Goal: Task Accomplishment & Management: Manage account settings

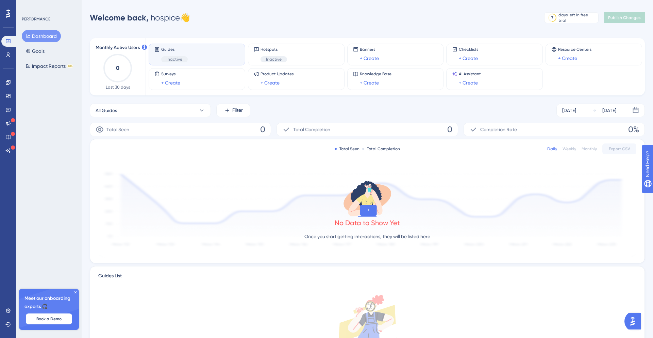
click at [205, 56] on div "Guides Inactive" at bounding box center [196, 55] width 85 height 16
click at [40, 55] on button "Goals" at bounding box center [35, 51] width 27 height 12
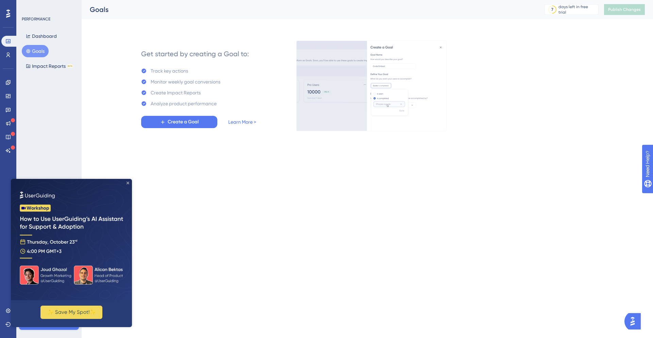
click at [127, 182] on icon "Close Preview" at bounding box center [128, 182] width 3 height 3
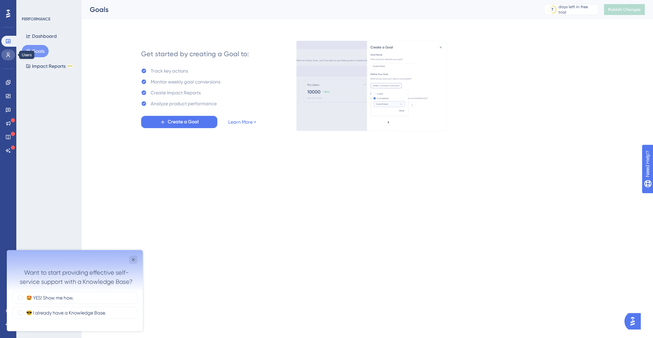
click at [8, 58] on link at bounding box center [8, 54] width 14 height 11
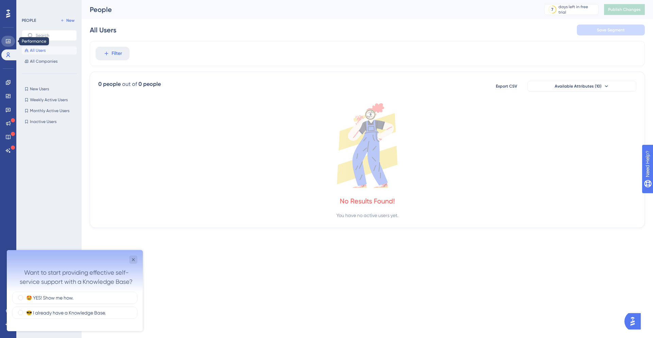
click at [8, 44] on icon at bounding box center [7, 40] width 5 height 5
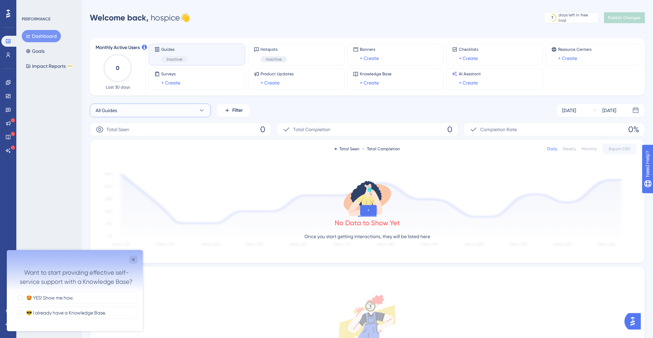
click at [114, 115] on button "All Guides" at bounding box center [150, 110] width 121 height 14
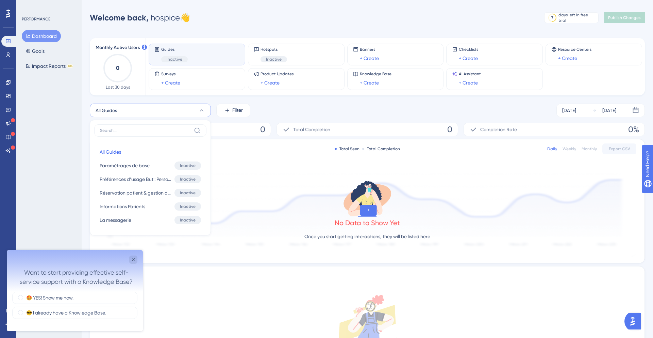
scroll to position [9, 0]
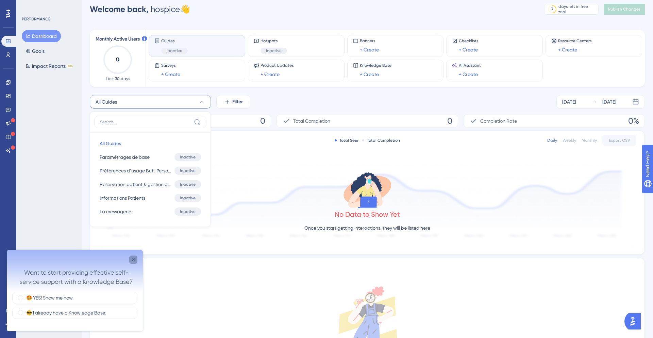
click at [134, 257] on icon "Close survey" at bounding box center [133, 259] width 5 height 5
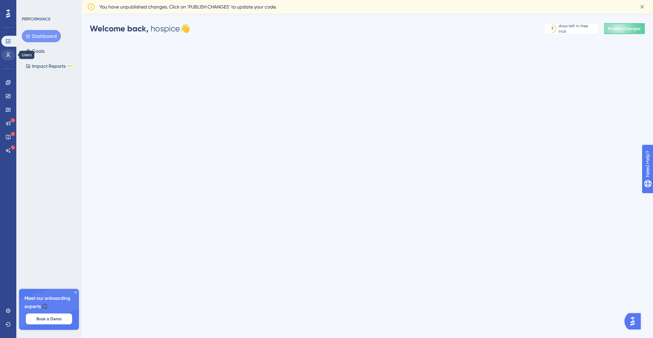
scroll to position [0, 0]
click at [8, 54] on icon at bounding box center [7, 54] width 5 height 5
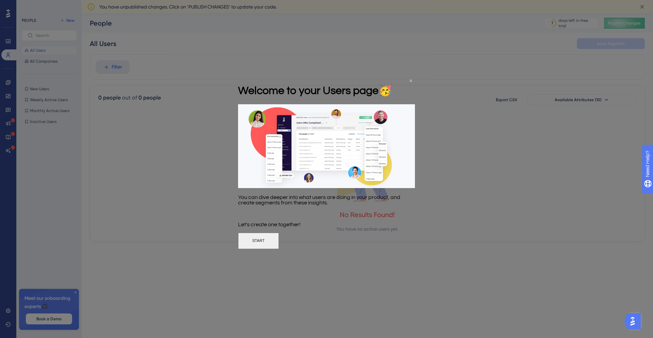
click at [411, 81] on icon "Close Preview" at bounding box center [411, 80] width 3 height 3
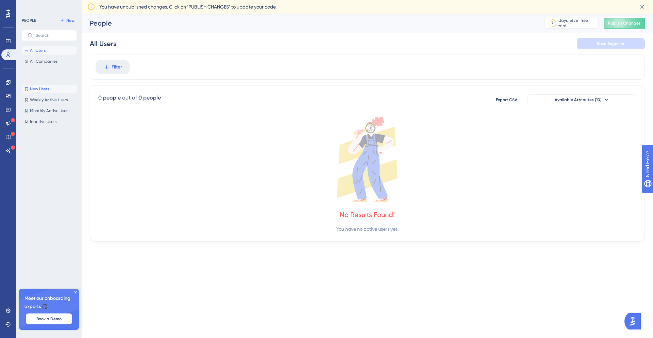
click at [44, 87] on span "New Users" at bounding box center [39, 88] width 19 height 5
click at [8, 312] on icon at bounding box center [8, 310] width 4 height 4
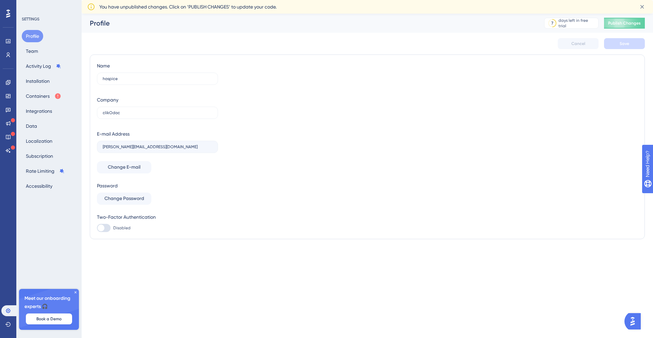
click at [33, 44] on div "Profile Team Activity Log Installation Containers Integrations Data Localizatio…" at bounding box center [49, 111] width 55 height 162
click at [35, 50] on button "Team" at bounding box center [32, 51] width 20 height 12
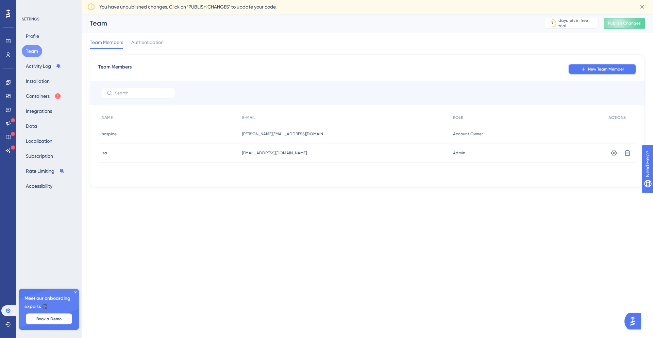
click at [588, 65] on button "New Team Member" at bounding box center [603, 69] width 68 height 11
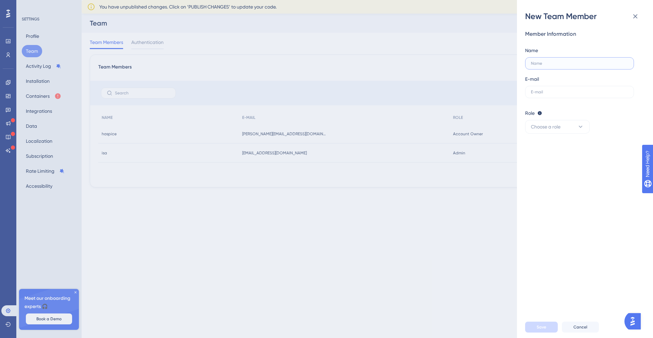
click at [568, 64] on input "text" at bounding box center [579, 63] width 97 height 5
type input "Gopal"
click at [571, 88] on label at bounding box center [579, 92] width 109 height 12
click at [571, 89] on input "text" at bounding box center [579, 91] width 97 height 5
paste input "Ok, ask her to add gopal.kohli@gmail.com as team member I will check it tomorrow"
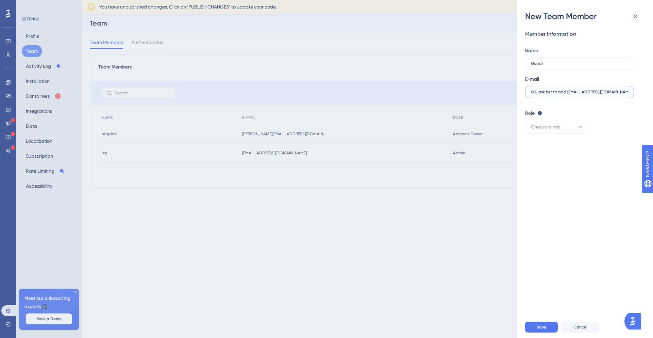
scroll to position [0, 58]
drag, startPoint x: 554, startPoint y: 92, endPoint x: 626, endPoint y: 97, distance: 72.7
click at [626, 97] on label "Ok, ask her to add gopal.kohli@gmail.com as team member I will check it tomorrow" at bounding box center [579, 92] width 109 height 12
drag, startPoint x: 567, startPoint y: 92, endPoint x: 516, endPoint y: 92, distance: 50.7
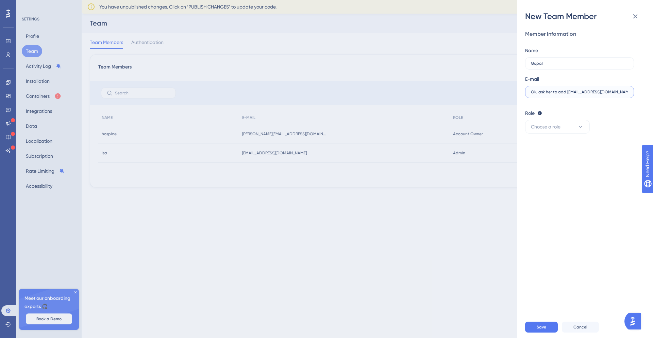
click at [516, 92] on div "New Team Member Member Information Name Gopal E-mail Ok, ask her to add gopal.k…" at bounding box center [326, 169] width 653 height 338
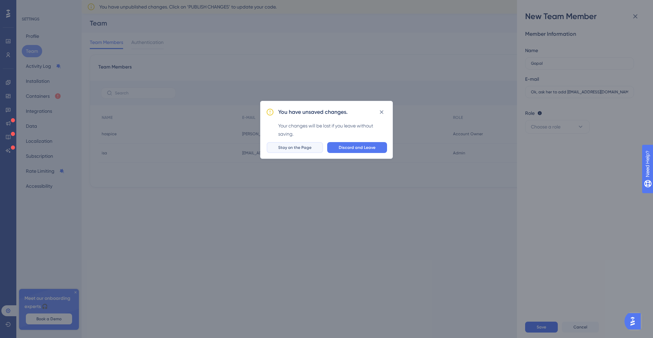
click at [311, 146] on span "Stay on the Page" at bounding box center [294, 147] width 33 height 5
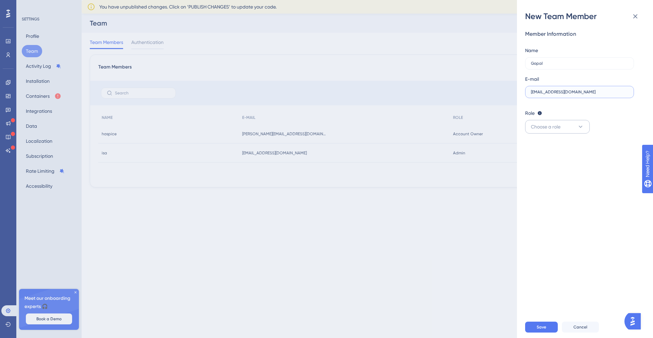
type input "gopal.kohli@gmail.com"
click at [573, 125] on button "Choose a role" at bounding box center [557, 127] width 65 height 14
click at [561, 144] on div "Admin Admin" at bounding box center [557, 148] width 45 height 14
click at [547, 323] on button "Save" at bounding box center [541, 326] width 33 height 11
